Goal: Task Accomplishment & Management: Complete application form

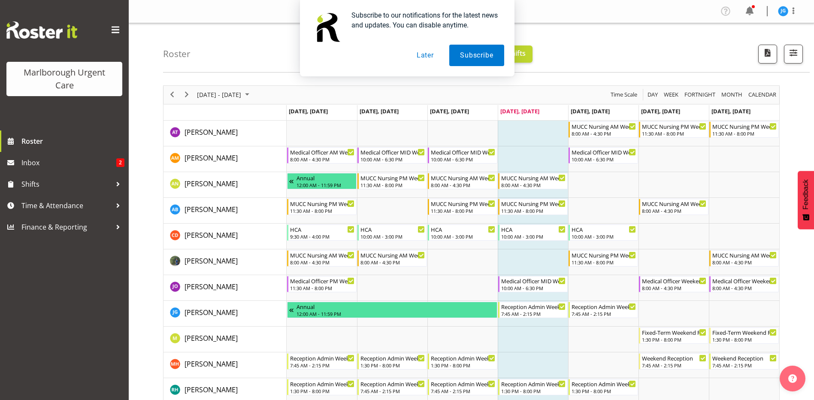
click at [424, 54] on button "Later" at bounding box center [425, 55] width 39 height 21
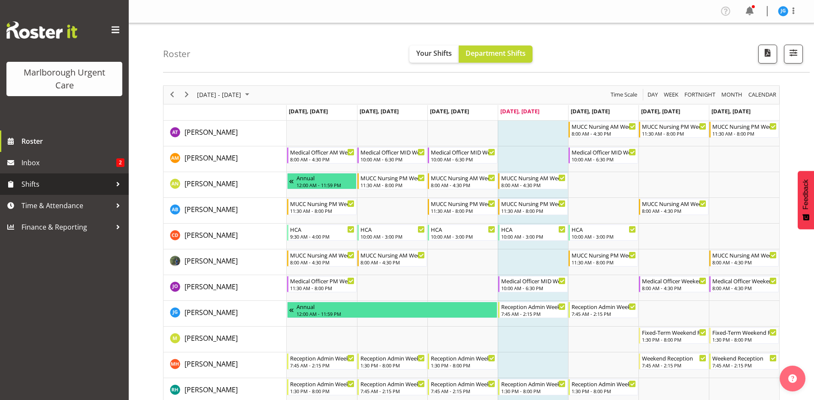
click at [31, 179] on span "Shifts" at bounding box center [66, 184] width 90 height 13
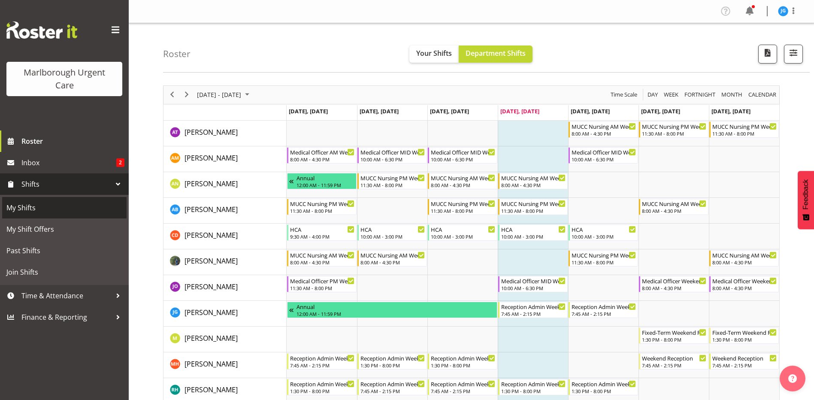
click at [30, 208] on span "My Shifts" at bounding box center [64, 207] width 116 height 13
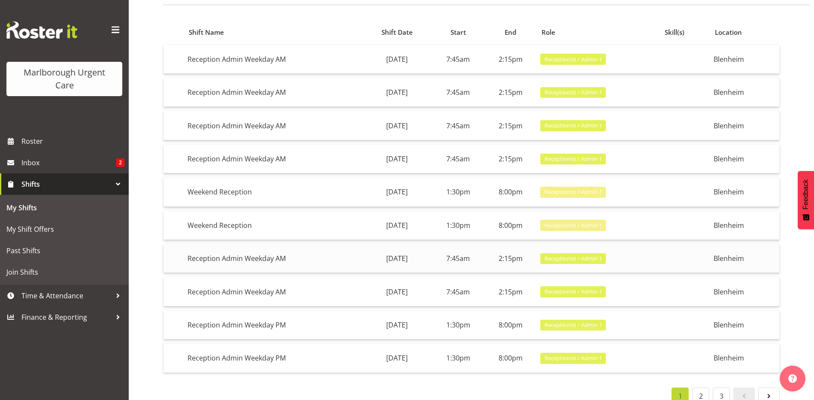
scroll to position [85, 0]
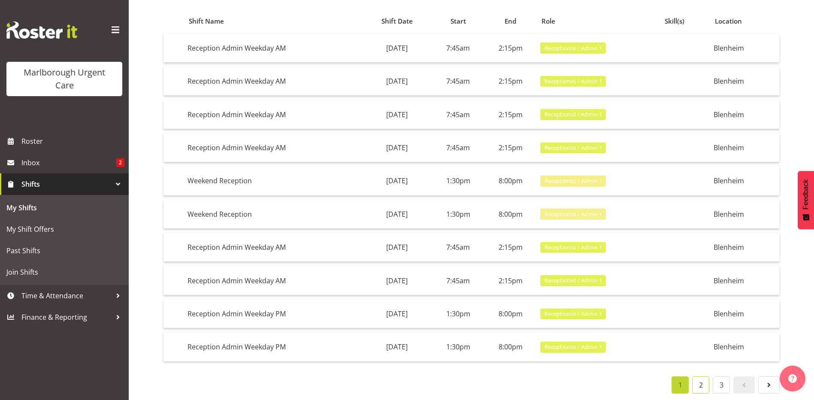
click at [703, 376] on link "2" at bounding box center [700, 384] width 17 height 17
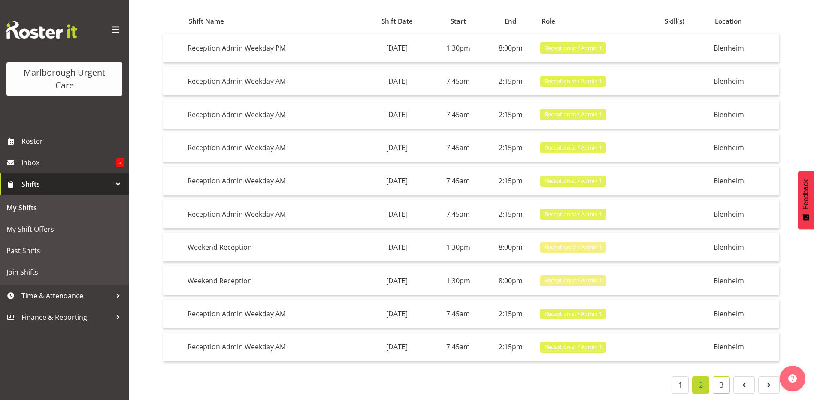
click at [723, 378] on link "3" at bounding box center [721, 384] width 17 height 17
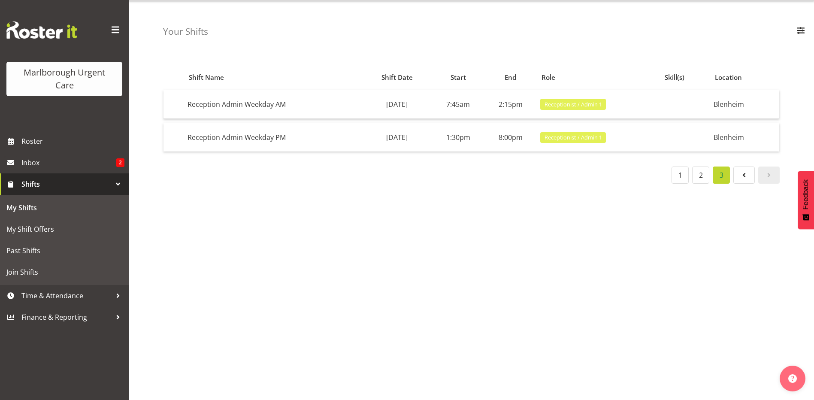
scroll to position [29, 0]
click at [36, 139] on span "Roster" at bounding box center [72, 141] width 103 height 13
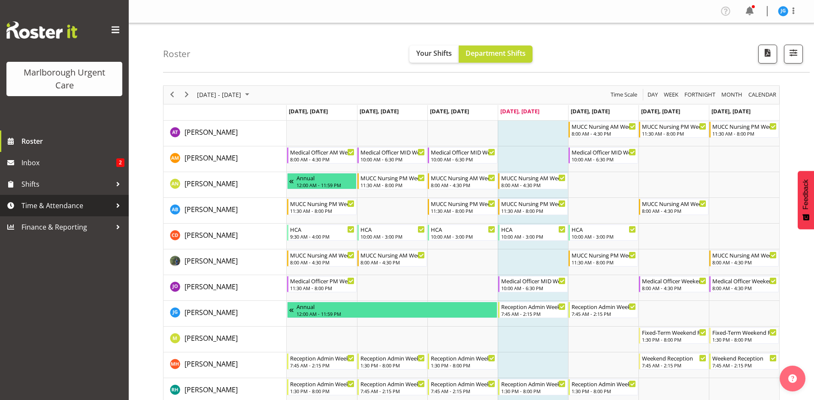
click at [67, 204] on span "Time & Attendance" at bounding box center [66, 205] width 90 height 13
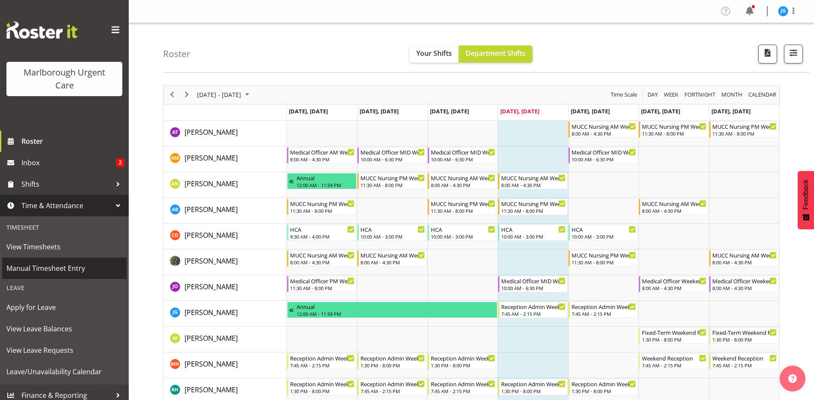
click at [69, 269] on span "Manual Timesheet Entry" at bounding box center [64, 268] width 116 height 13
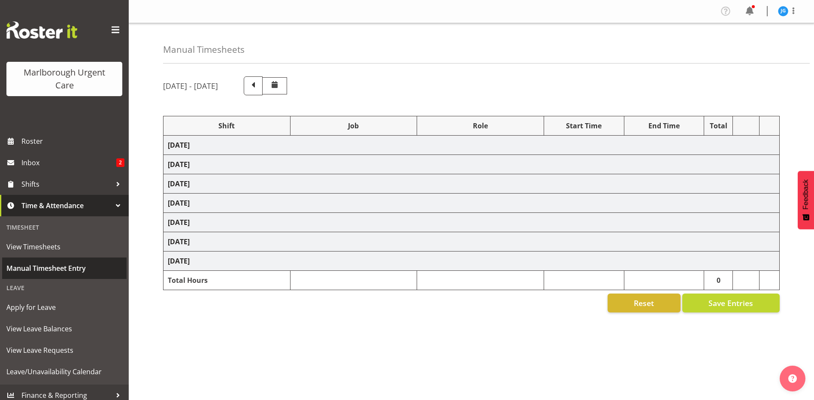
select select "81204"
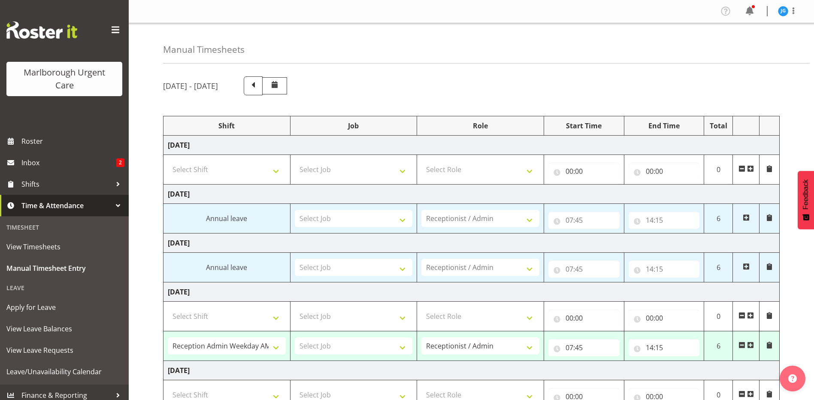
click at [280, 82] on span at bounding box center [274, 84] width 10 height 10
click at [280, 85] on span at bounding box center [274, 84] width 10 height 10
click at [259, 87] on span at bounding box center [253, 84] width 11 height 11
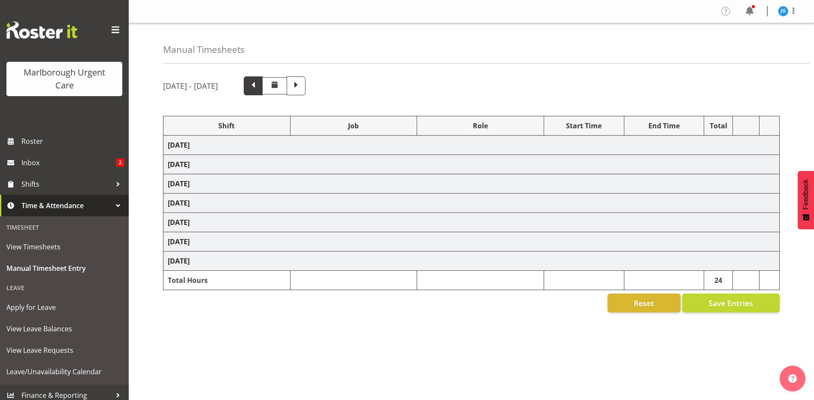
select select "81205"
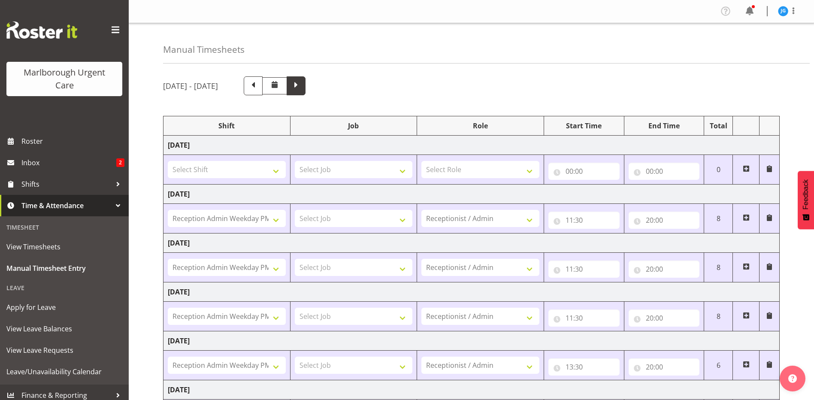
click at [302, 85] on span at bounding box center [296, 84] width 11 height 11
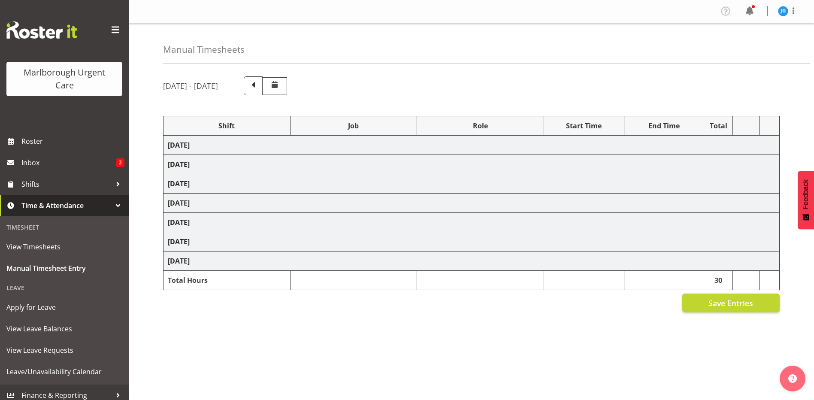
select select "81204"
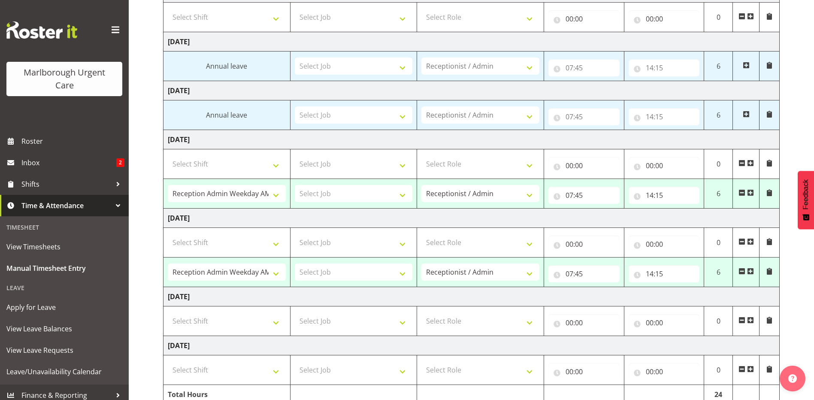
scroll to position [192, 0]
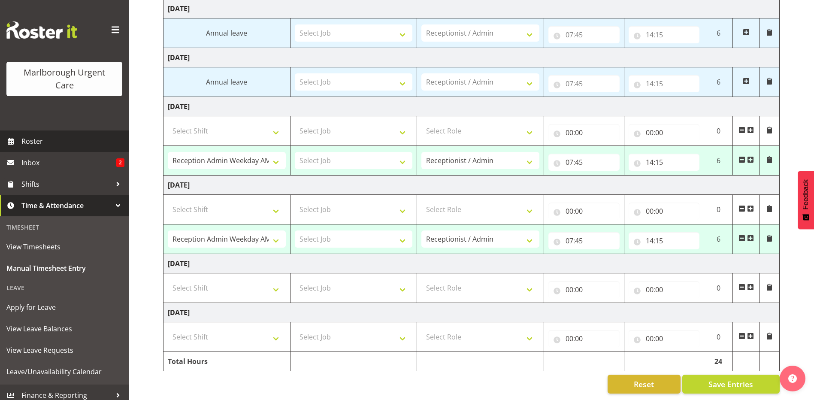
click at [38, 140] on span "Roster" at bounding box center [72, 141] width 103 height 13
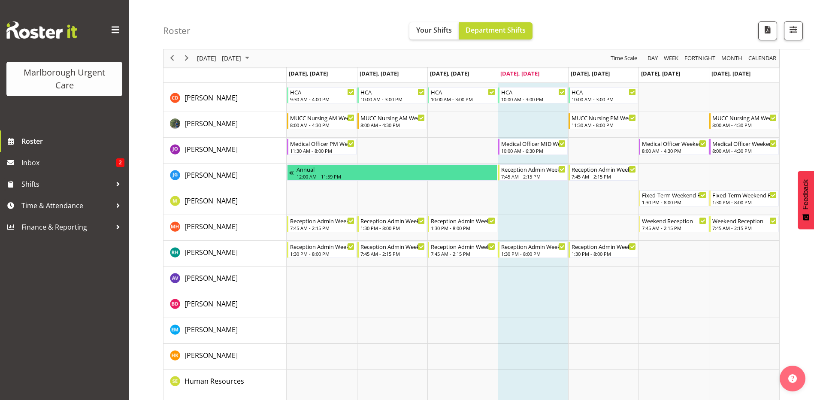
scroll to position [19, 0]
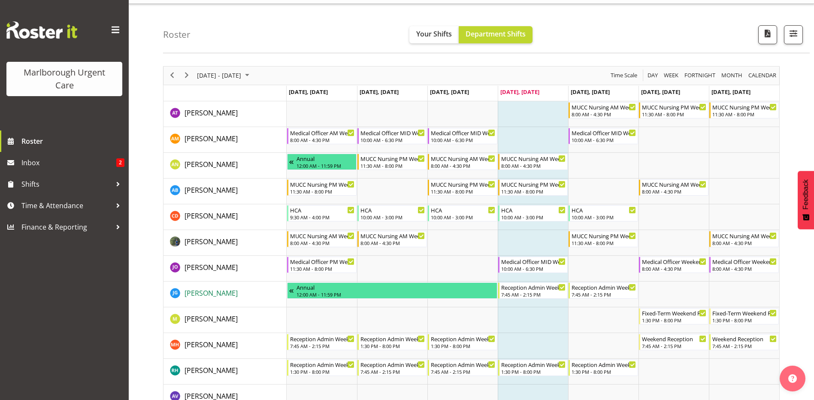
click at [213, 294] on span "[PERSON_NAME]" at bounding box center [211, 292] width 53 height 9
click at [65, 203] on span "Time & Attendance" at bounding box center [66, 205] width 90 height 13
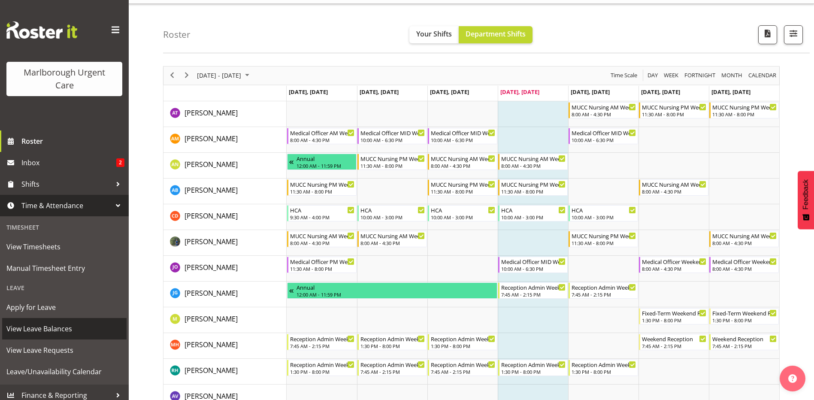
click at [43, 326] on span "View Leave Balances" at bounding box center [64, 328] width 116 height 13
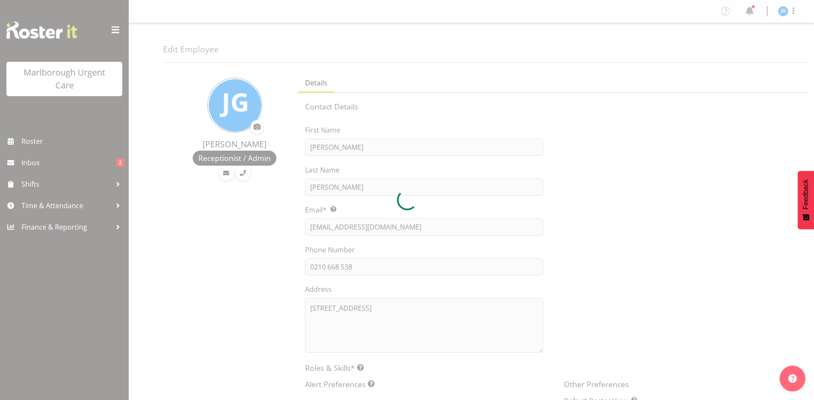
select select "TimelineWeek"
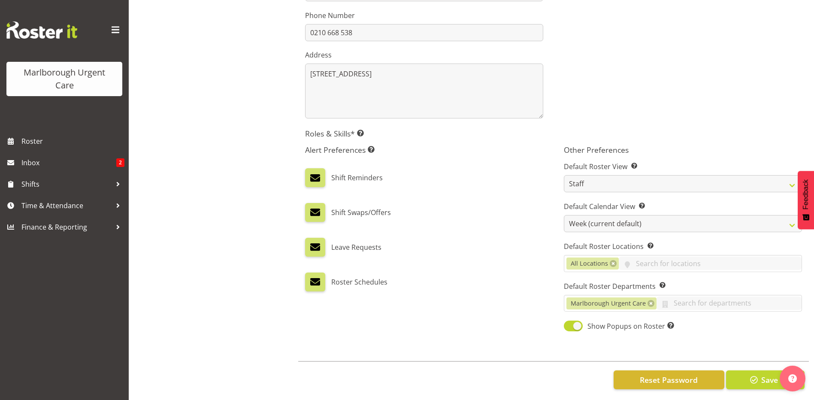
scroll to position [244, 0]
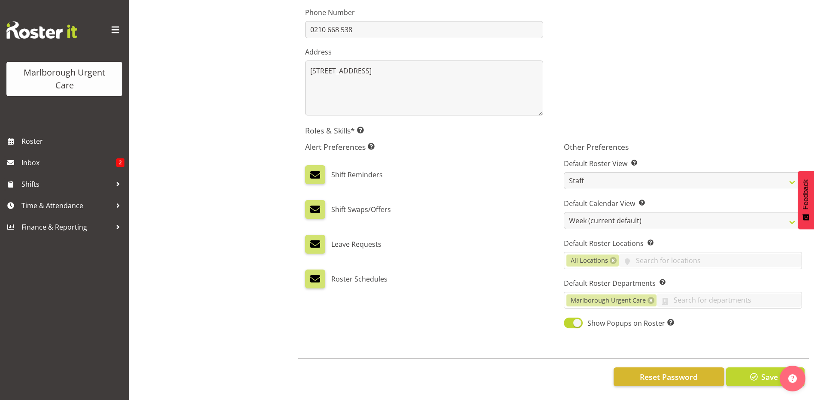
click at [353, 271] on label "Roster Schedules" at bounding box center [359, 278] width 56 height 19
click at [65, 205] on span "Time & Attendance" at bounding box center [66, 205] width 90 height 13
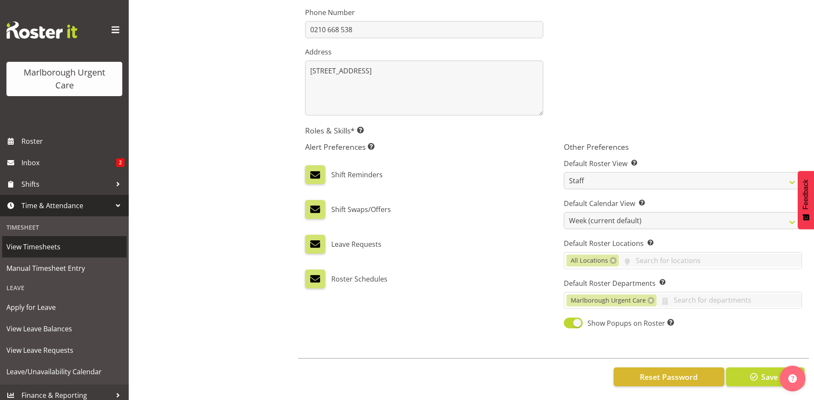
click at [55, 242] on span "View Timesheets" at bounding box center [64, 246] width 116 height 13
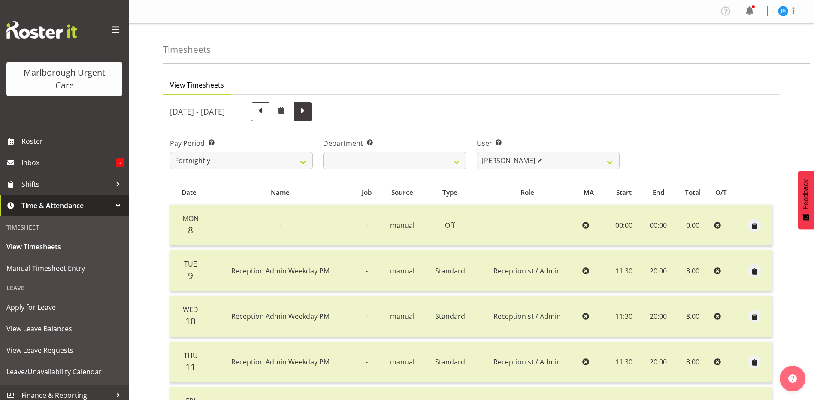
click at [309, 110] on span at bounding box center [302, 110] width 11 height 11
select select
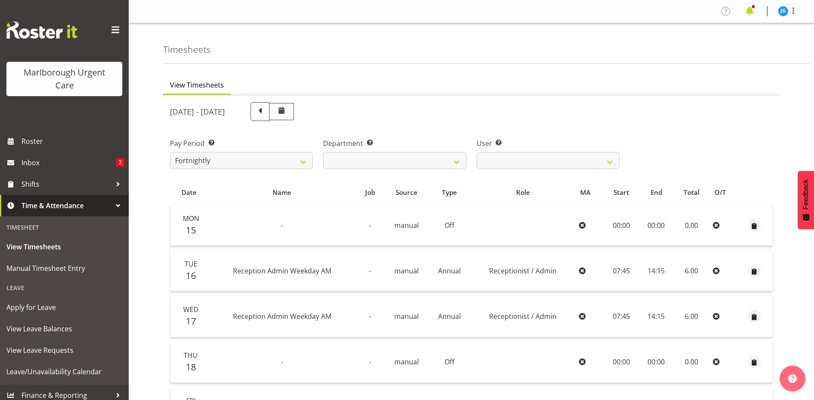
click at [753, 12] on span at bounding box center [750, 11] width 14 height 14
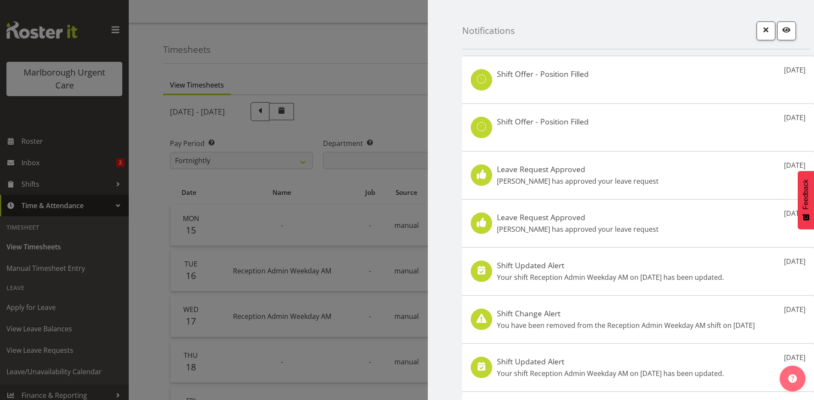
click at [395, 41] on div at bounding box center [407, 200] width 814 height 400
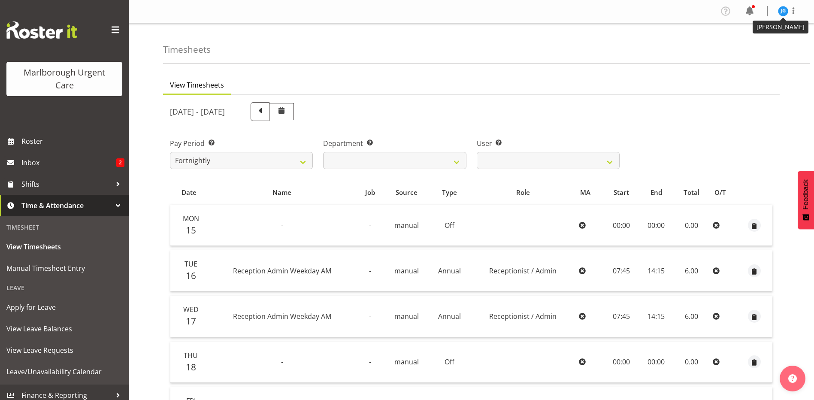
click at [783, 13] on img at bounding box center [783, 11] width 10 height 10
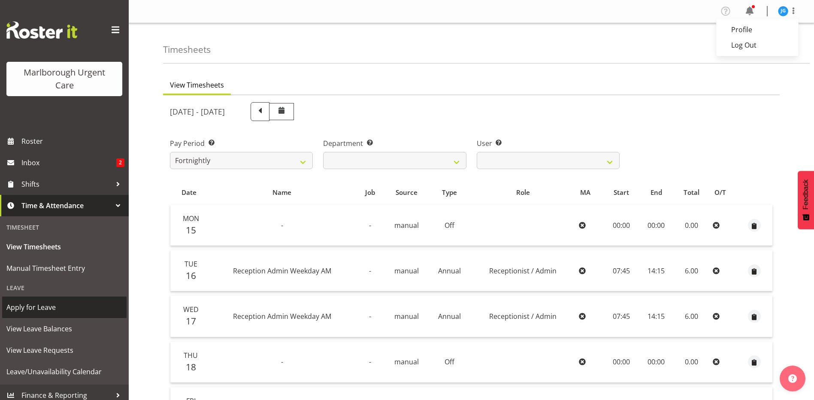
click at [47, 306] on span "Apply for Leave" at bounding box center [64, 307] width 116 height 13
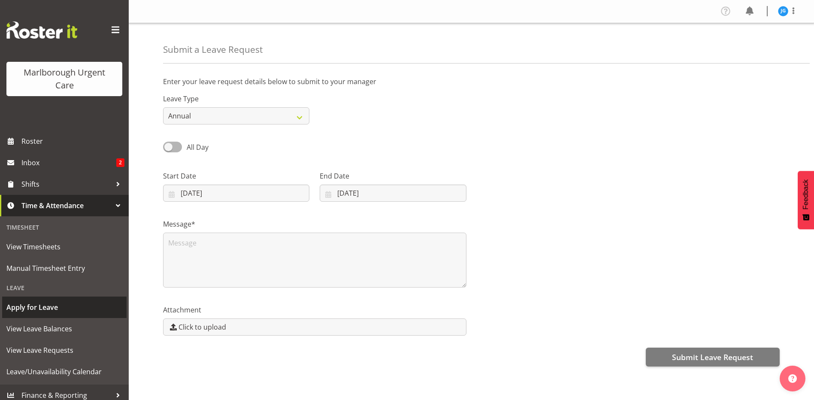
select select "8"
select select "2025"
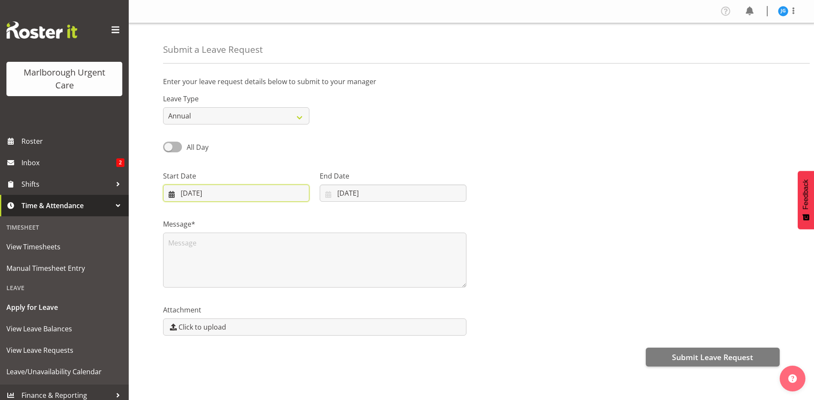
click at [245, 194] on input "18/09/2025" at bounding box center [236, 193] width 146 height 17
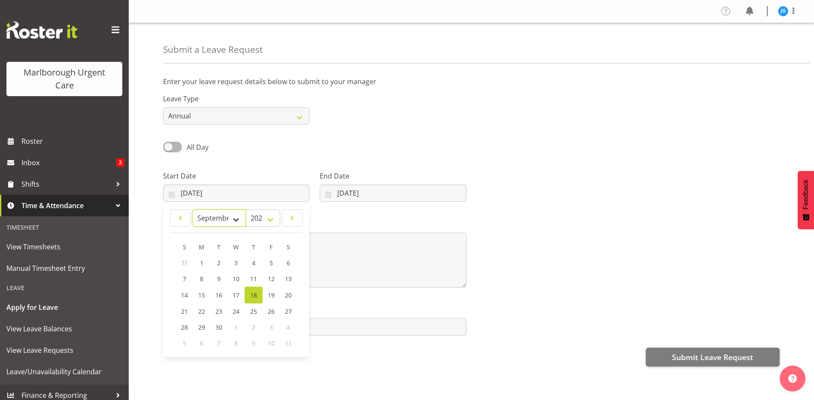
click at [237, 219] on select "January February March April May June July August September October November De…" at bounding box center [219, 217] width 54 height 17
select select "11"
click at [192, 209] on select "January February March April May June July August September October November De…" at bounding box center [219, 217] width 54 height 17
click at [219, 261] on span "2" at bounding box center [219, 263] width 3 height 8
type input "02/12/2025"
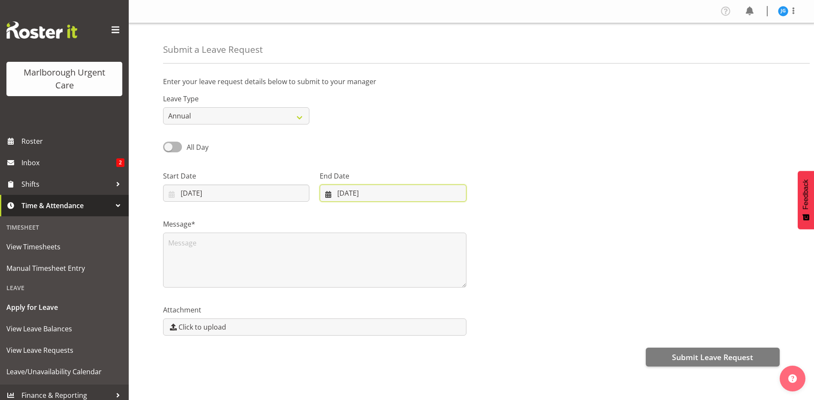
click at [344, 194] on input "18/09/2025" at bounding box center [393, 193] width 146 height 17
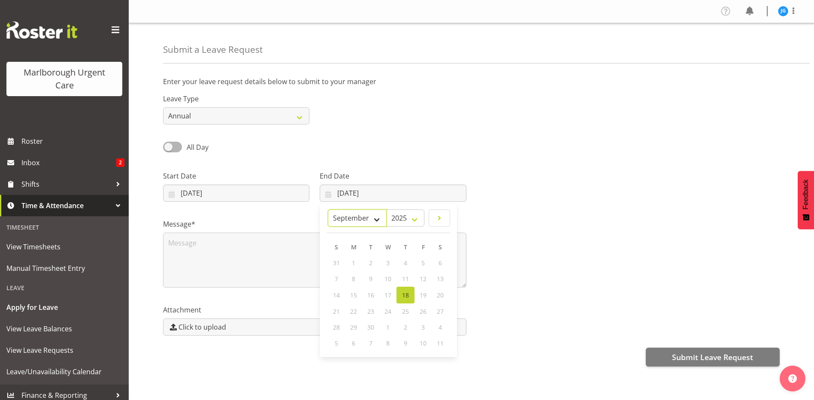
click at [378, 219] on select "January February March April May June July August September October November De…" at bounding box center [357, 217] width 59 height 17
select select "11"
click at [328, 209] on select "January February March April May June July August September October November De…" at bounding box center [357, 217] width 59 height 17
click at [386, 277] on span "10" at bounding box center [388, 279] width 7 height 8
type input "10/12/2025"
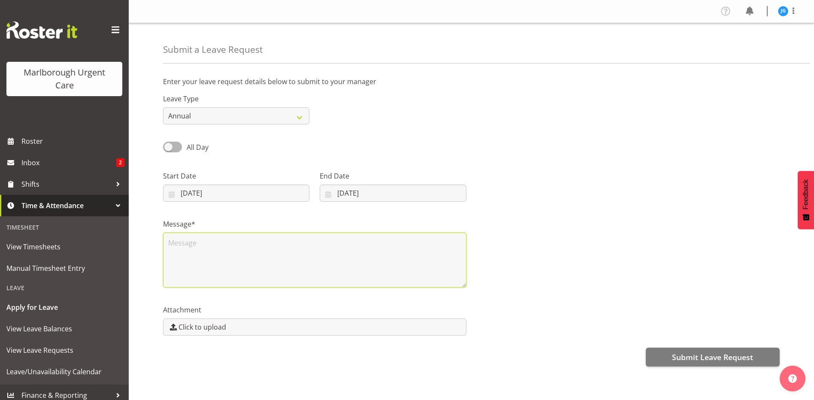
click at [380, 255] on textarea at bounding box center [314, 260] width 303 height 55
click at [268, 263] on textarea "Will attend 60th bday of my sister in the Philippines. She bought my airfare al…" at bounding box center [314, 260] width 303 height 55
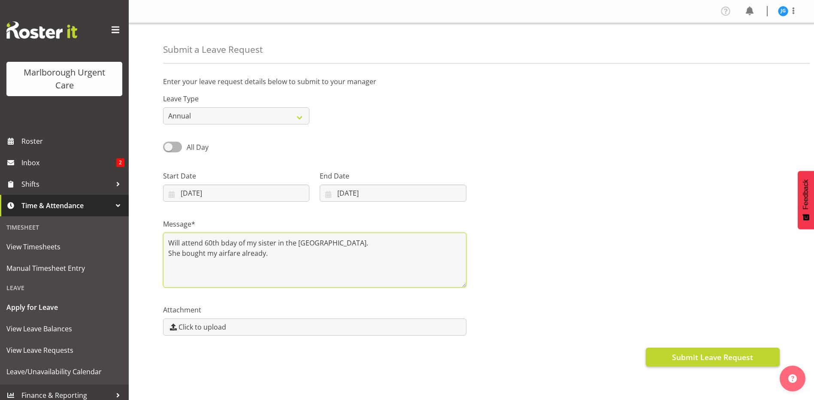
type textarea "Will attend 60th bday of my sister in the Philippines. She bought my airfare al…"
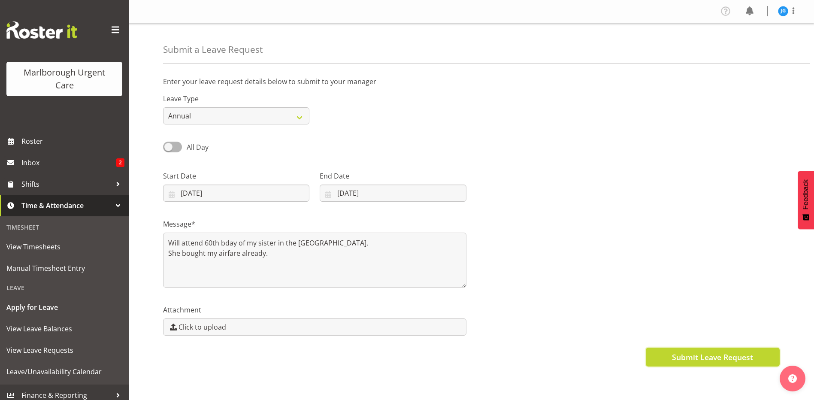
click at [709, 359] on span "Submit Leave Request" at bounding box center [712, 356] width 81 height 11
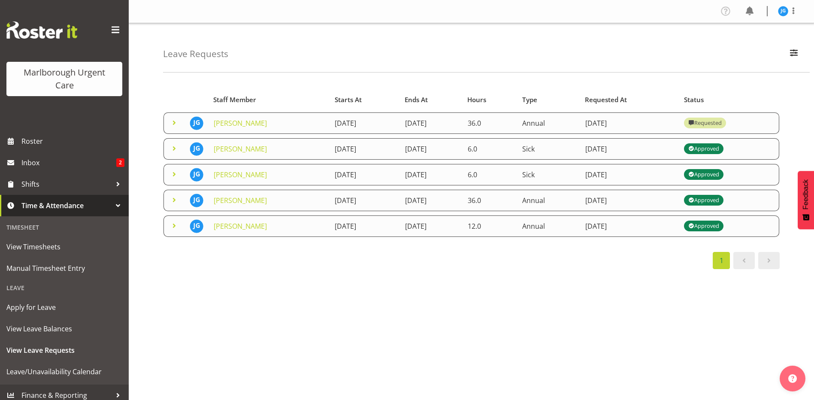
click at [174, 121] on span at bounding box center [174, 123] width 10 height 10
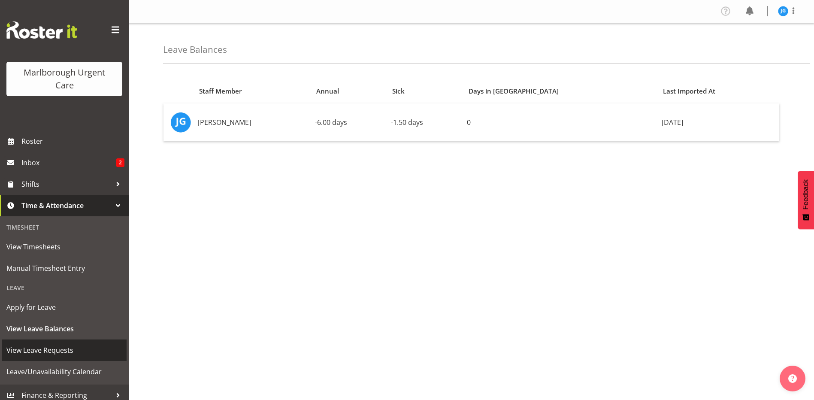
click at [52, 347] on span "View Leave Requests" at bounding box center [64, 350] width 116 height 13
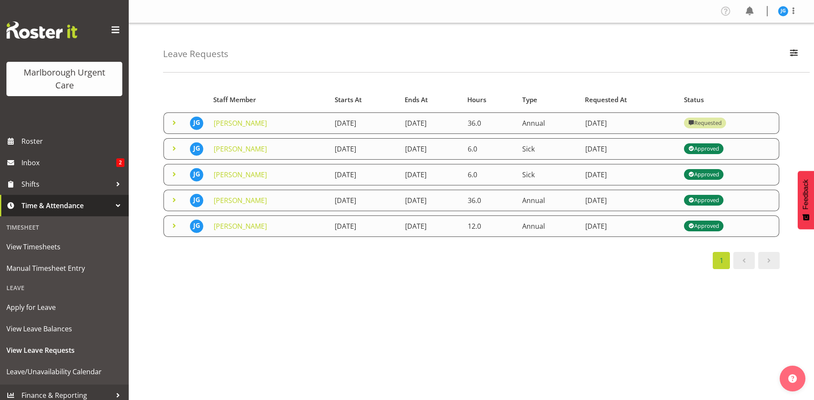
click at [173, 200] on span at bounding box center [174, 200] width 10 height 10
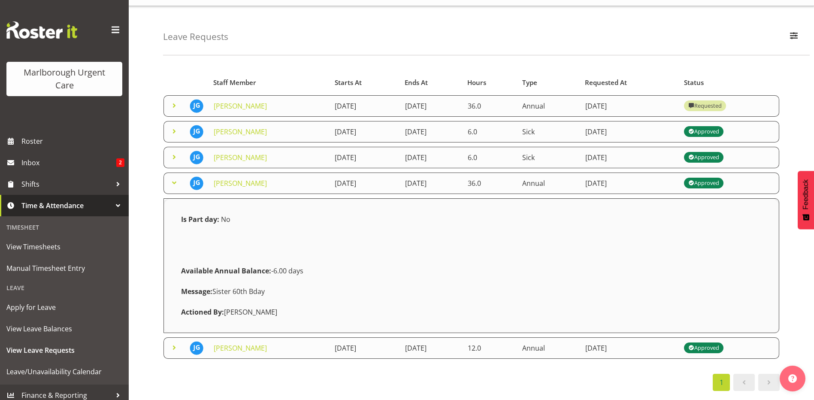
scroll to position [29, 0]
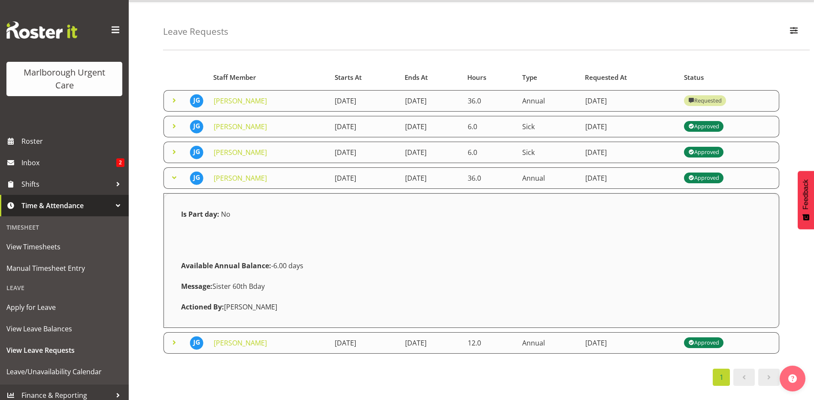
click at [174, 95] on span at bounding box center [174, 100] width 10 height 10
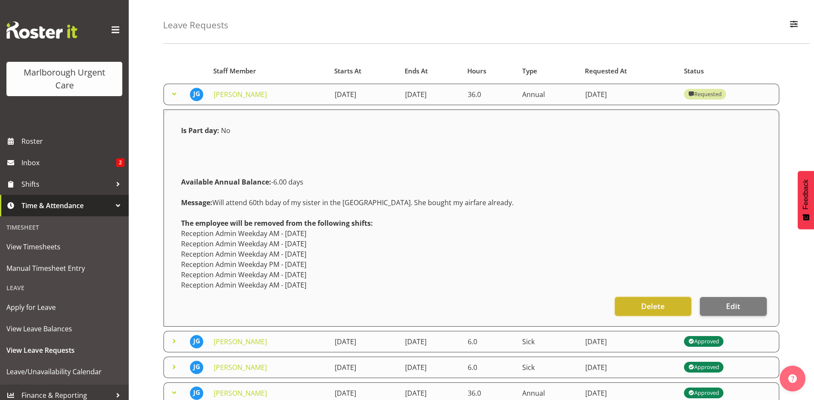
click at [656, 306] on span "Delete" at bounding box center [653, 305] width 24 height 11
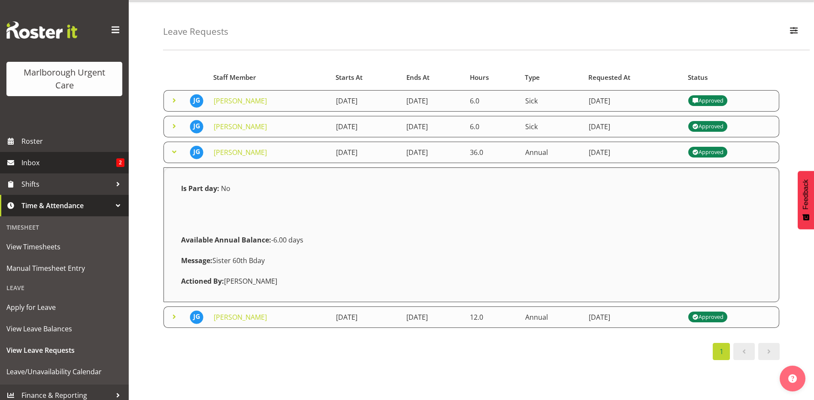
click at [35, 164] on span "Inbox" at bounding box center [68, 162] width 95 height 13
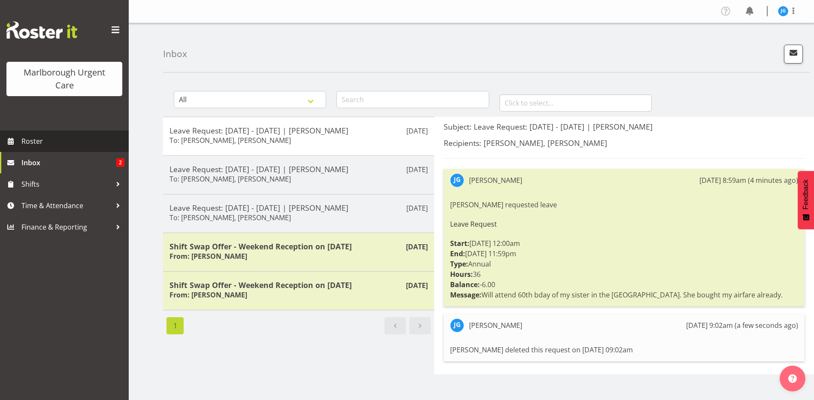
click at [33, 138] on span "Roster" at bounding box center [72, 141] width 103 height 13
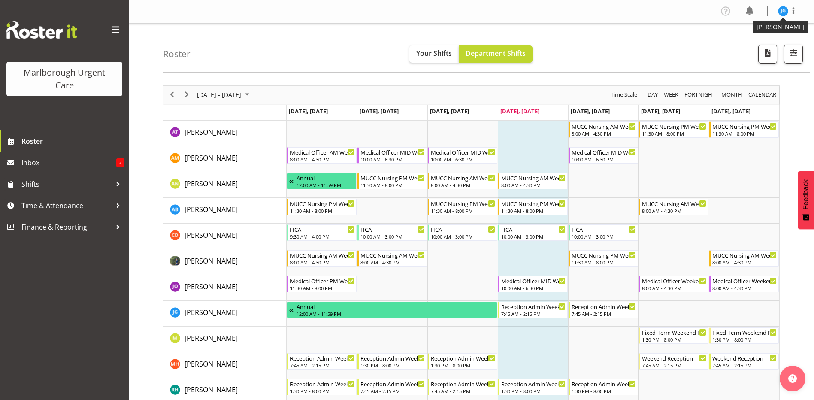
click at [785, 11] on img at bounding box center [783, 11] width 10 height 10
click at [751, 45] on link "Log Out" at bounding box center [757, 44] width 82 height 15
